Goal: Information Seeking & Learning: Learn about a topic

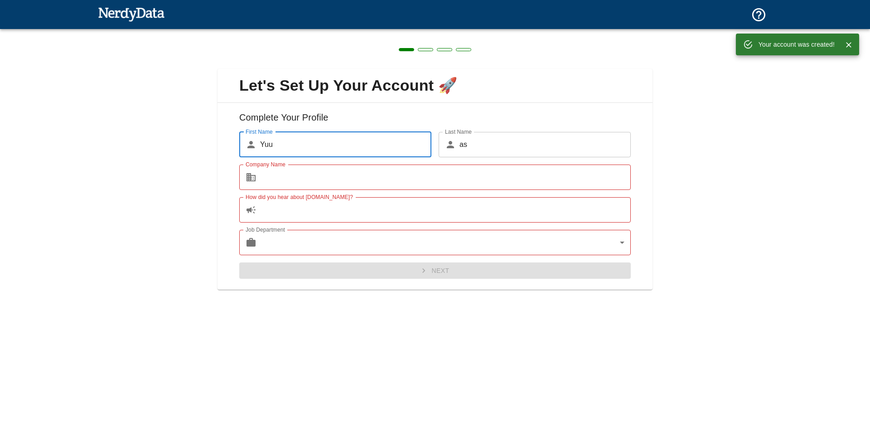
click at [419, 176] on input "Company Name" at bounding box center [445, 177] width 371 height 25
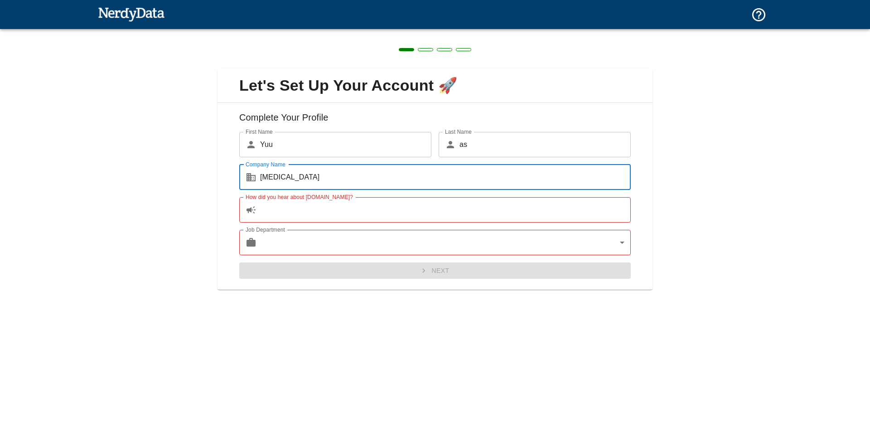
type input "[MEDICAL_DATA]"
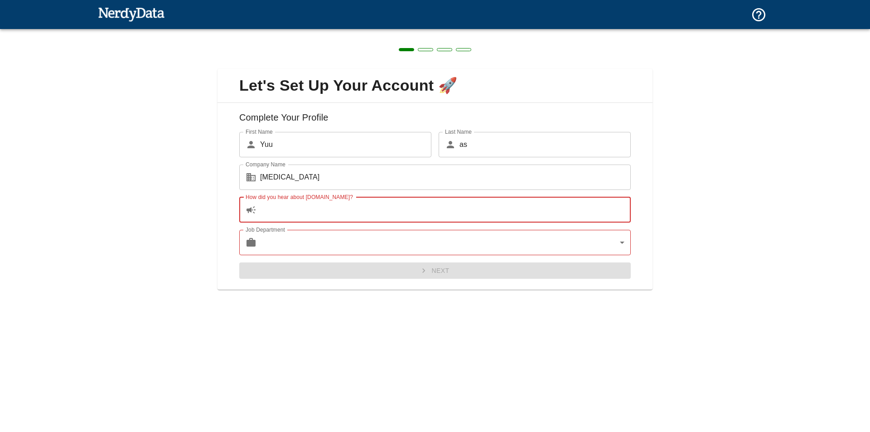
click at [526, 218] on input "How did you hear about [DOMAIN_NAME]?" at bounding box center [445, 209] width 371 height 25
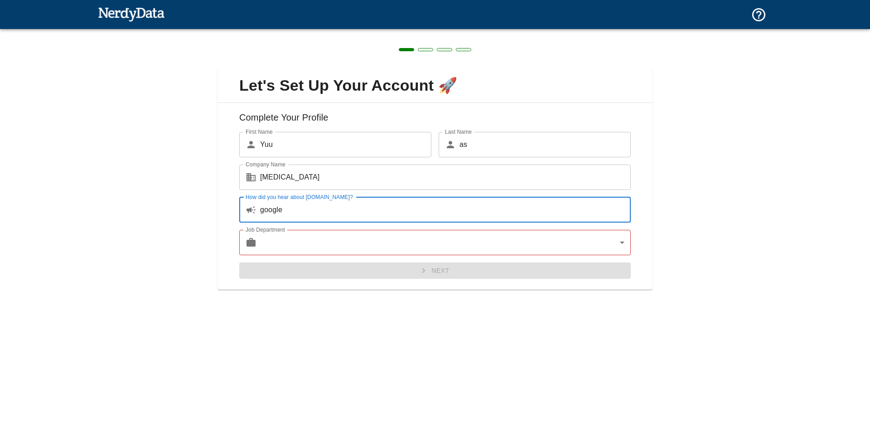
type input "google"
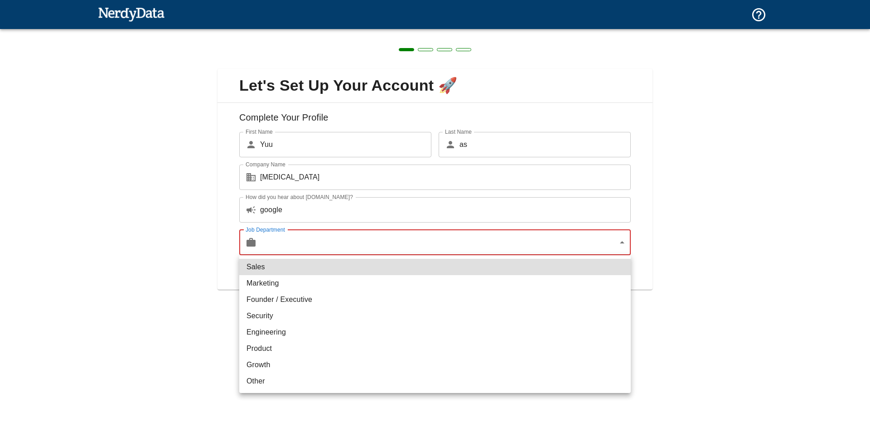
click at [585, 32] on body "Technologies Domains Pricing Products Create a Report Create a list of websites…" at bounding box center [435, 16] width 870 height 32
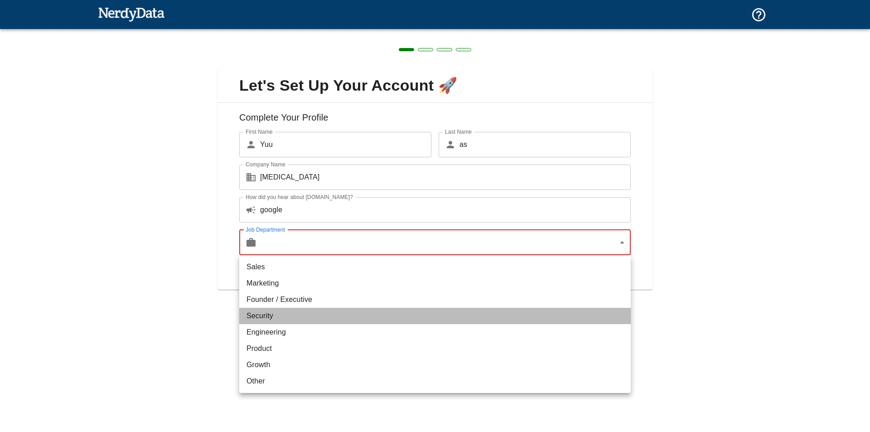
click at [483, 315] on li "Security" at bounding box center [435, 316] width 392 height 16
type input "security"
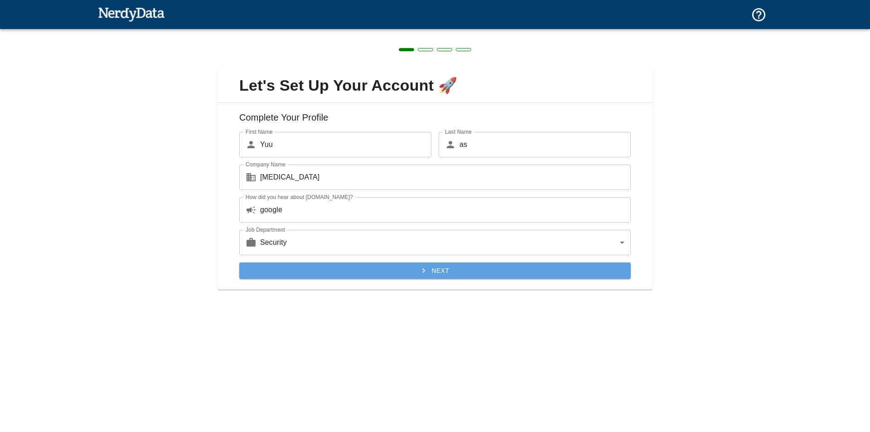
click at [465, 277] on button "Next" at bounding box center [435, 270] width 392 height 17
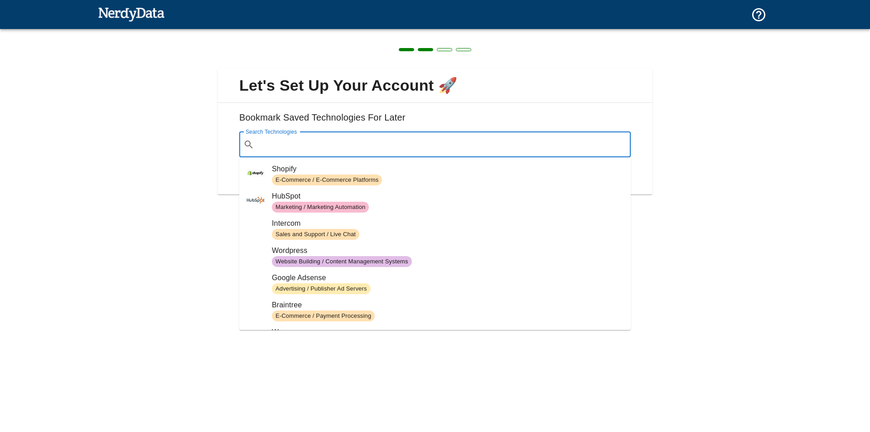
click at [445, 152] on input "Search Technologies" at bounding box center [442, 144] width 369 height 17
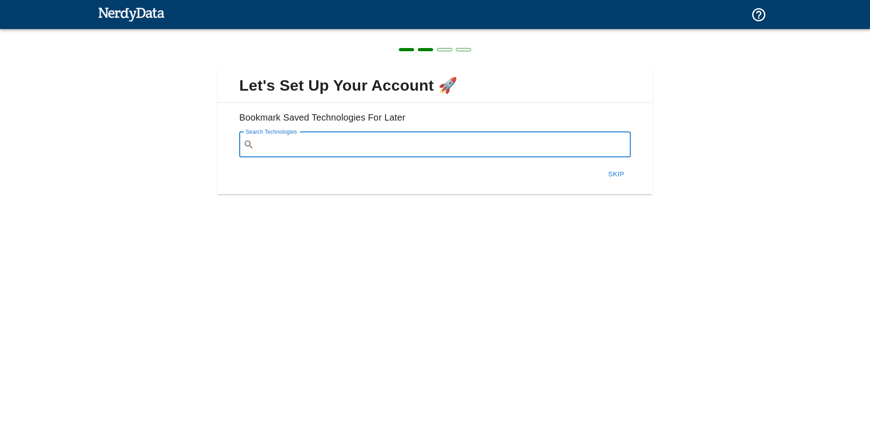
click at [292, 143] on input "Search Technologies" at bounding box center [442, 144] width 369 height 17
paste input "[DOMAIN_NAME]"
type input "[DOMAIN_NAME]"
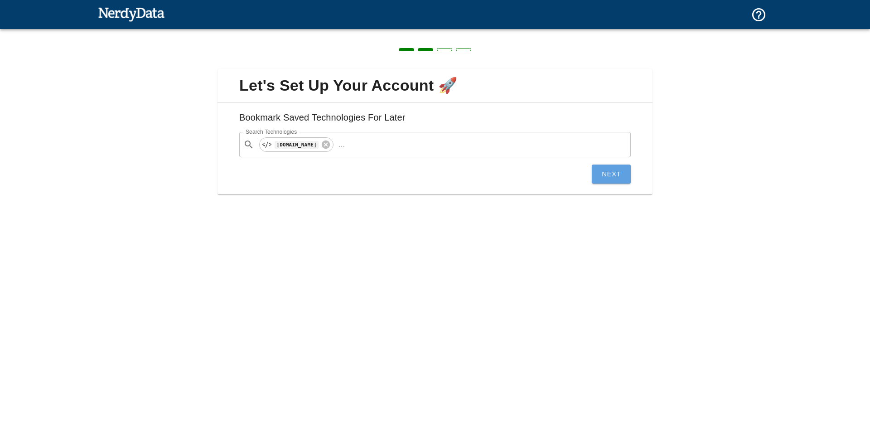
click at [600, 171] on button "Next" at bounding box center [611, 174] width 39 height 19
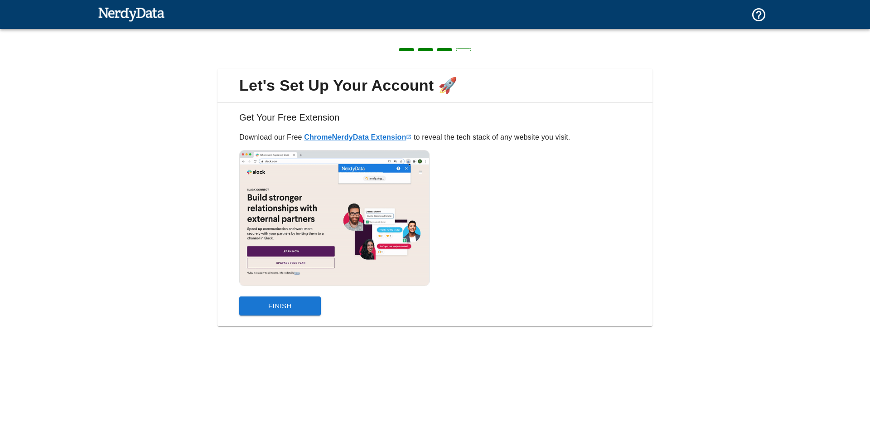
click at [562, 148] on div at bounding box center [431, 216] width 399 height 146
click at [303, 311] on button "Finish" at bounding box center [280, 305] width 82 height 19
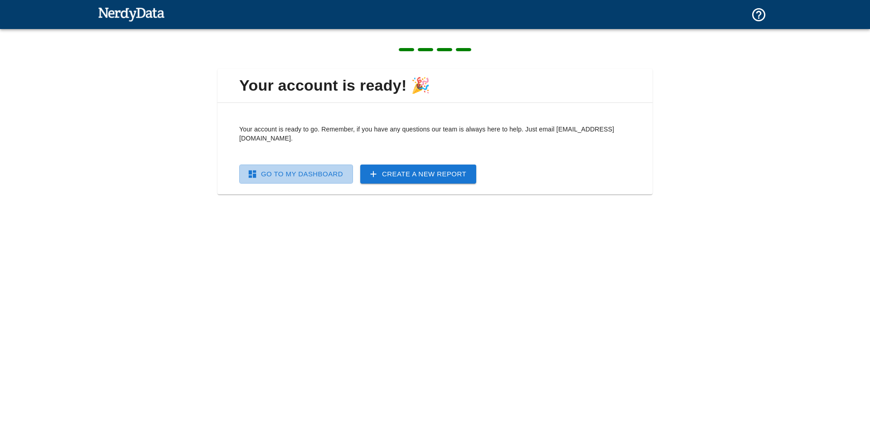
click at [328, 166] on link "Go To My Dashboard" at bounding box center [296, 174] width 114 height 19
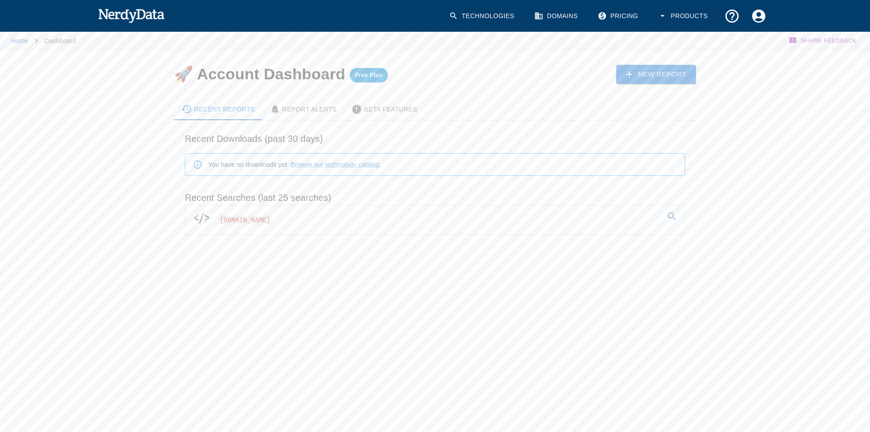
click at [364, 221] on link "[DOMAIN_NAME]" at bounding box center [435, 217] width 500 height 25
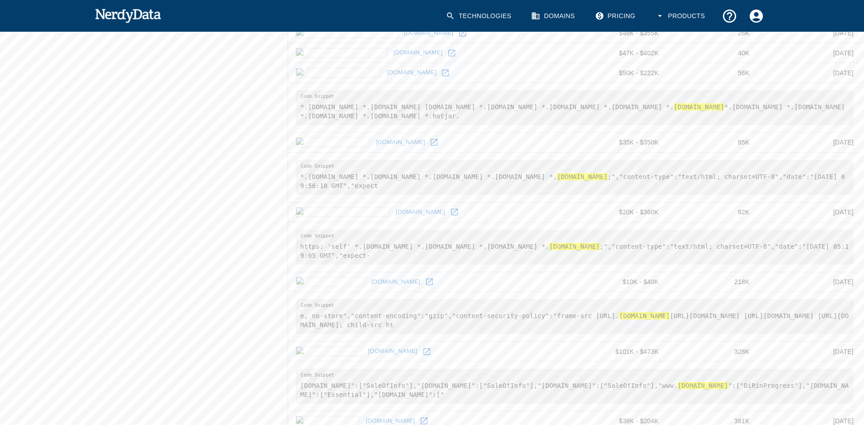
scroll to position [562, 0]
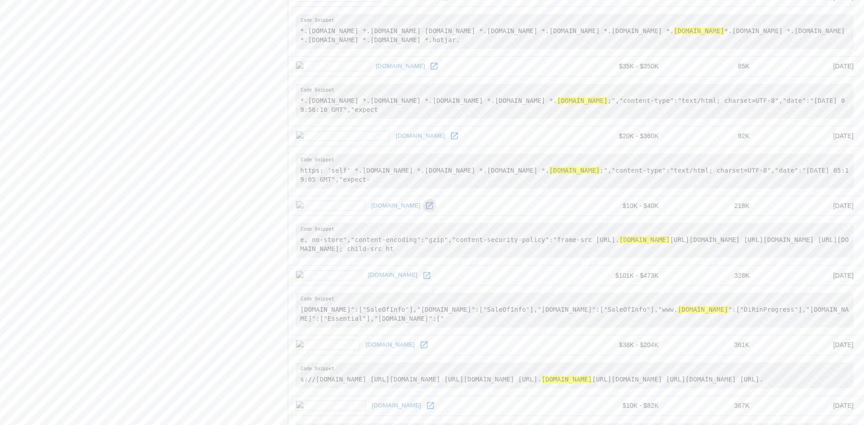
click at [425, 210] on icon at bounding box center [429, 205] width 9 height 9
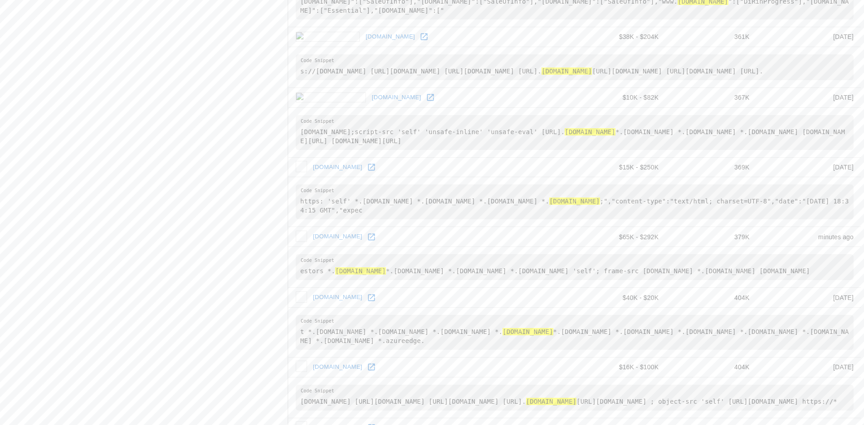
scroll to position [874, 0]
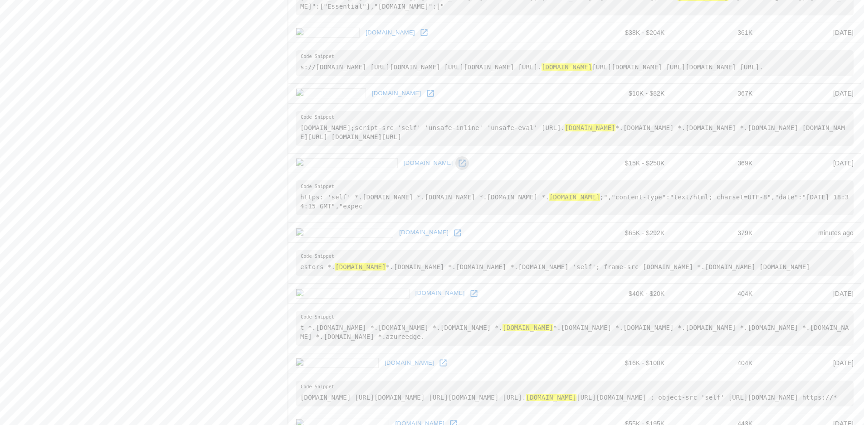
click at [458, 167] on icon at bounding box center [461, 163] width 7 height 7
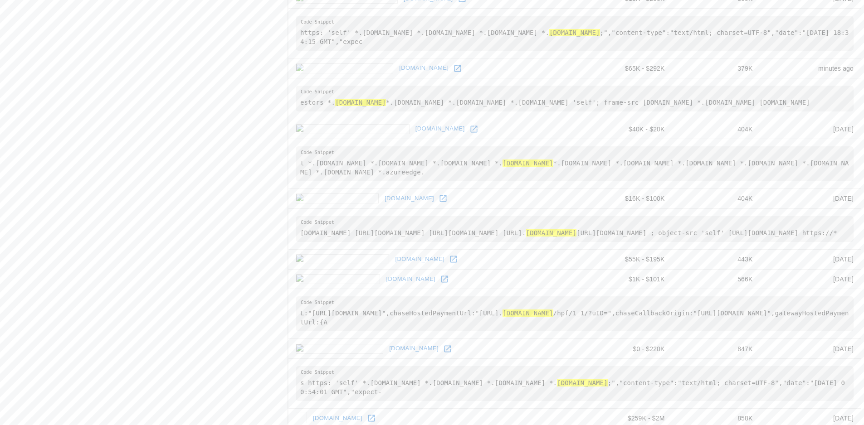
scroll to position [1047, 0]
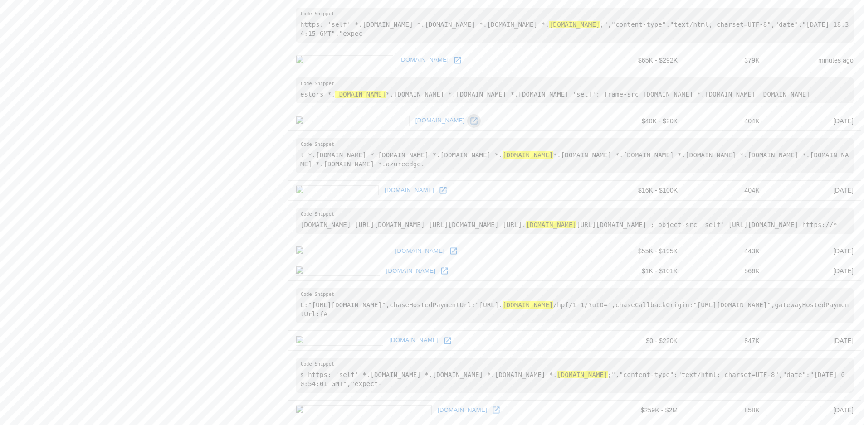
click at [469, 126] on icon at bounding box center [473, 121] width 9 height 9
click at [449, 256] on icon at bounding box center [453, 251] width 9 height 9
click at [440, 276] on icon at bounding box center [444, 271] width 9 height 9
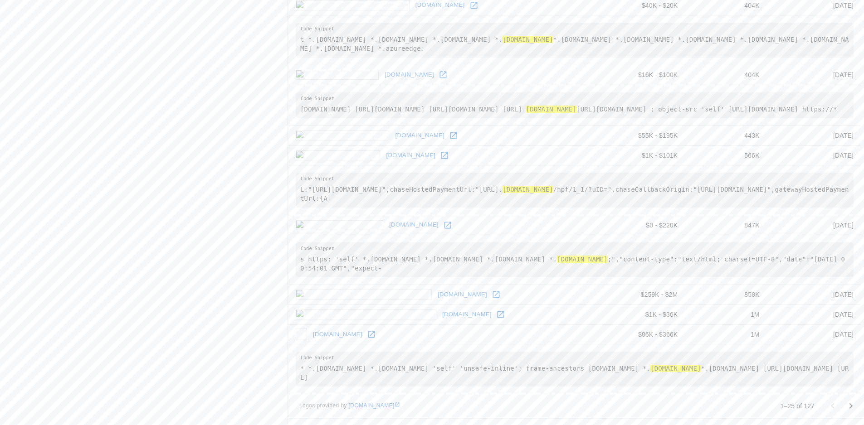
scroll to position [1208, 0]
click at [851, 410] on icon "Go to next page" at bounding box center [850, 406] width 11 height 11
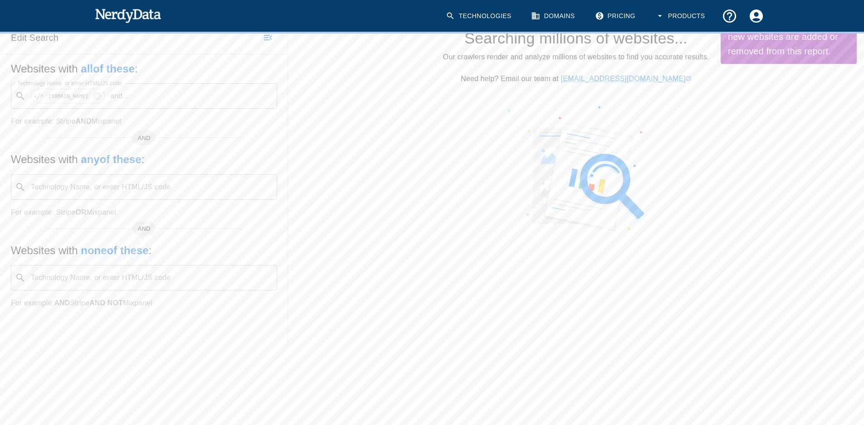
scroll to position [0, 0]
